Goal: Task Accomplishment & Management: Manage account settings

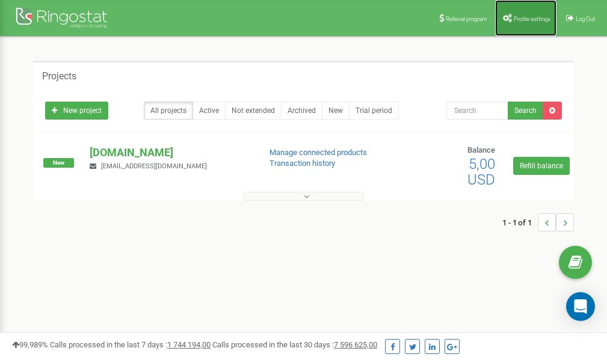
click at [526, 16] on span "Profile settings" at bounding box center [532, 19] width 37 height 7
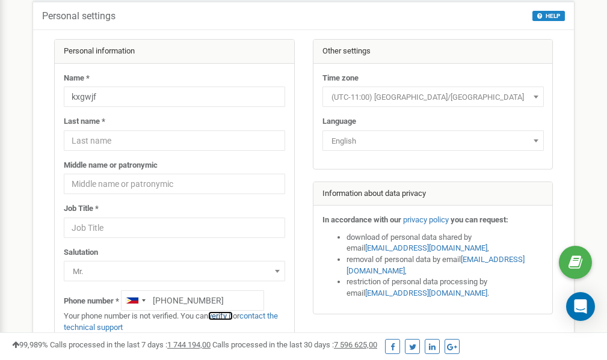
click at [225, 316] on link "verify it" at bounding box center [220, 316] width 25 height 9
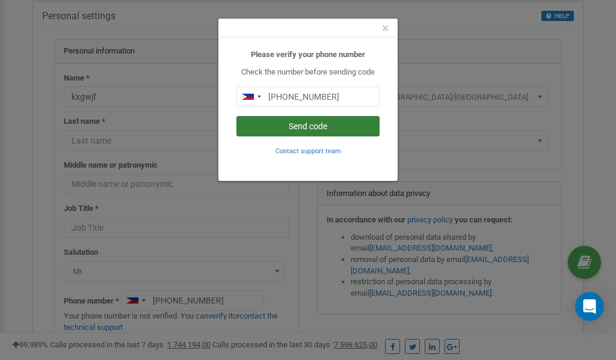
click at [312, 125] on button "Send code" at bounding box center [307, 126] width 143 height 20
